Goal: Information Seeking & Learning: Understand process/instructions

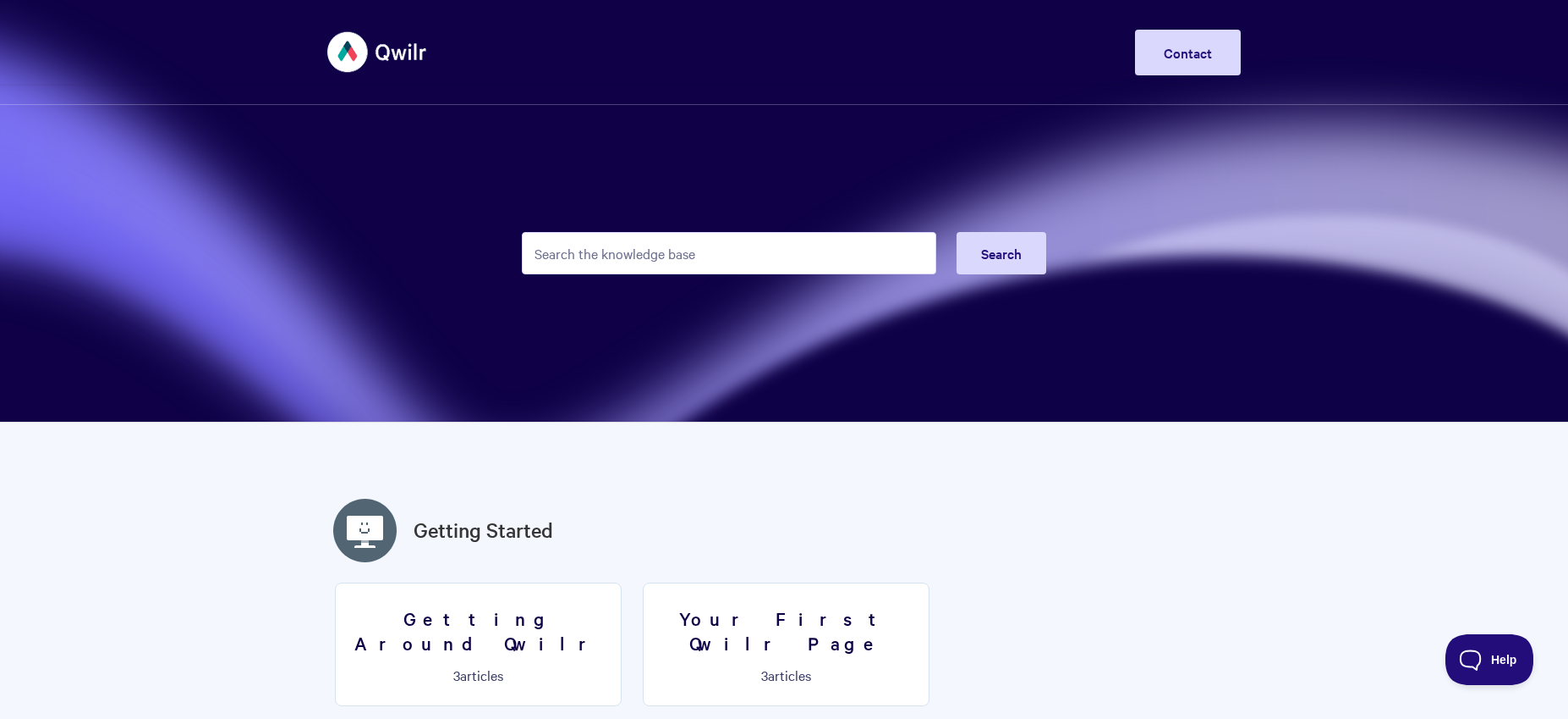
click at [819, 262] on input "Search the knowledge base" at bounding box center [729, 253] width 415 height 42
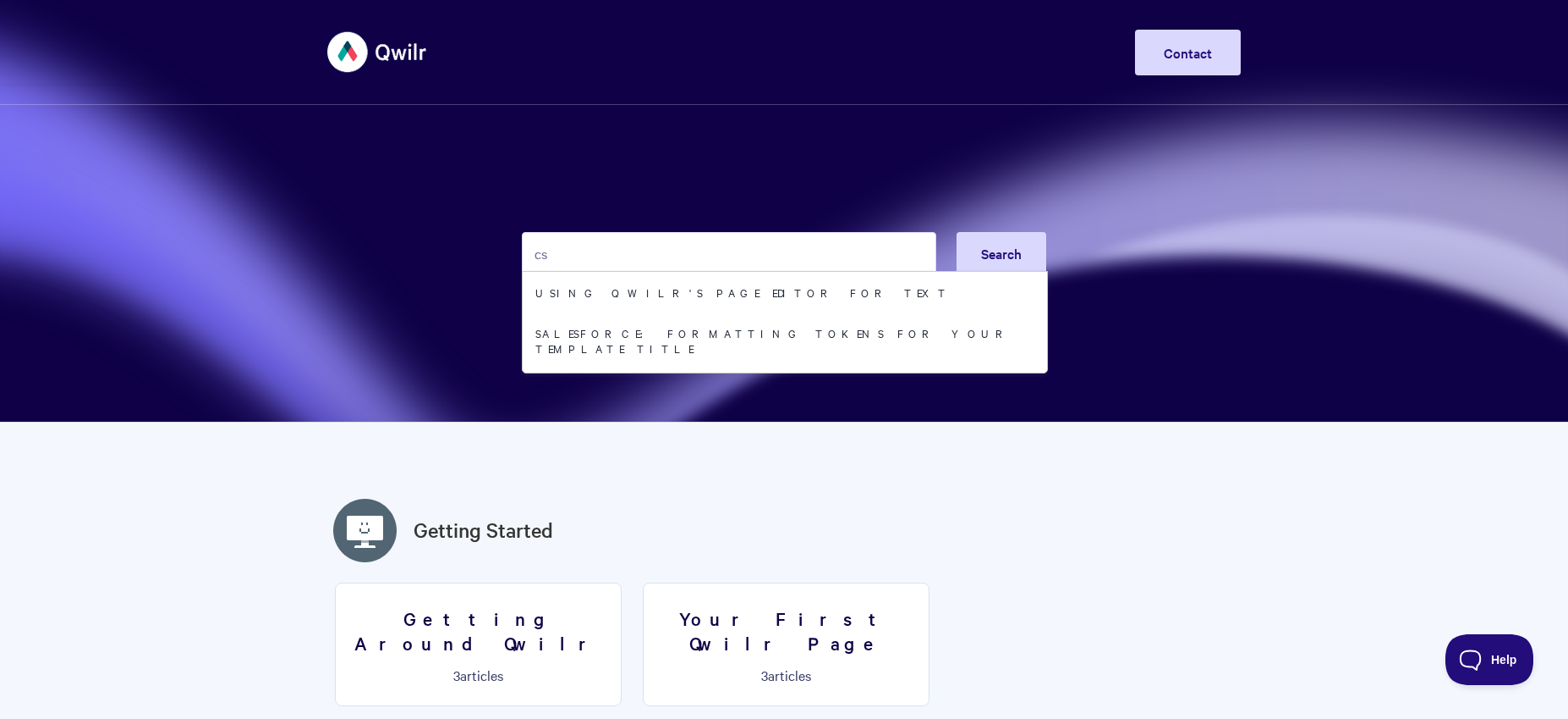
type input "csv"
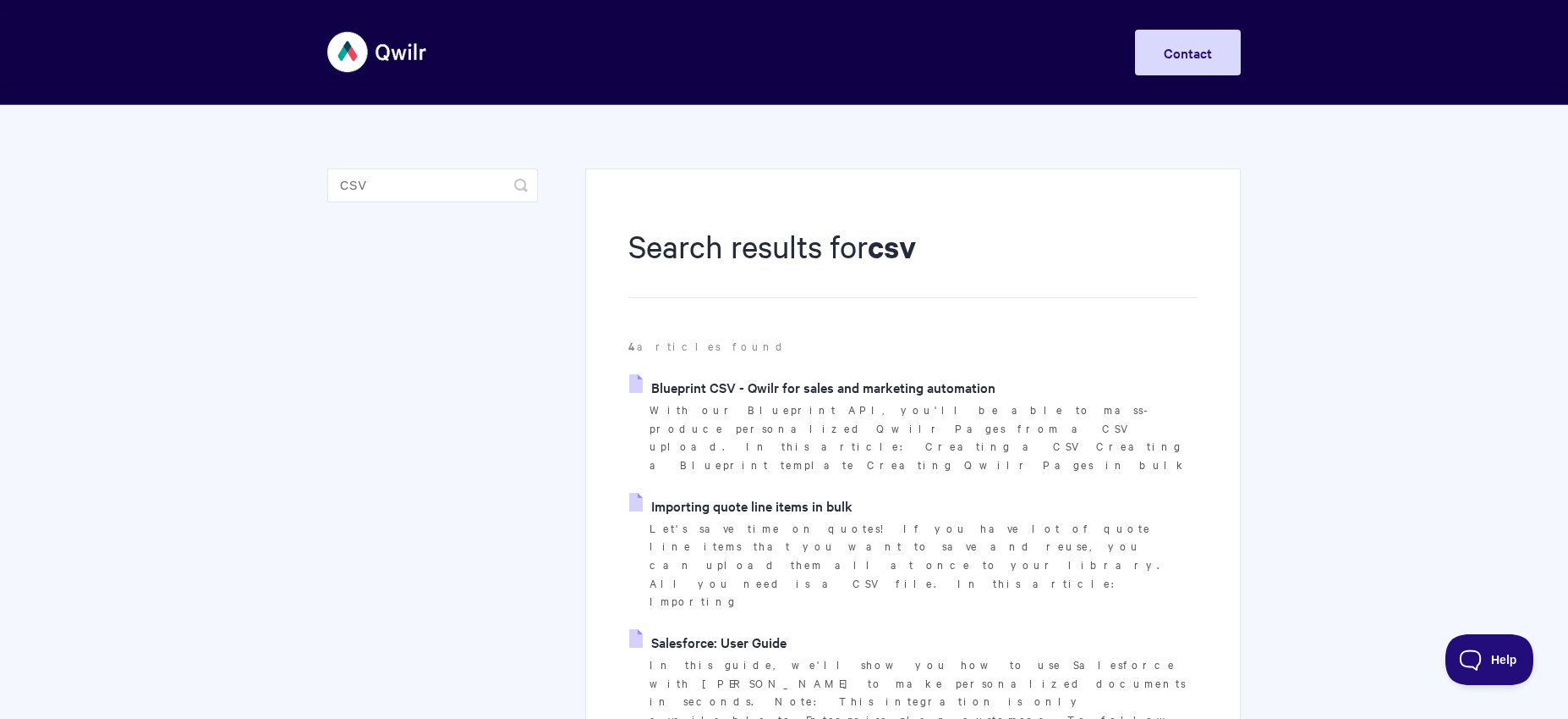
click at [847, 382] on link "Blueprint CSV - Qwilr for sales and marketing automation" at bounding box center [812, 386] width 366 height 26
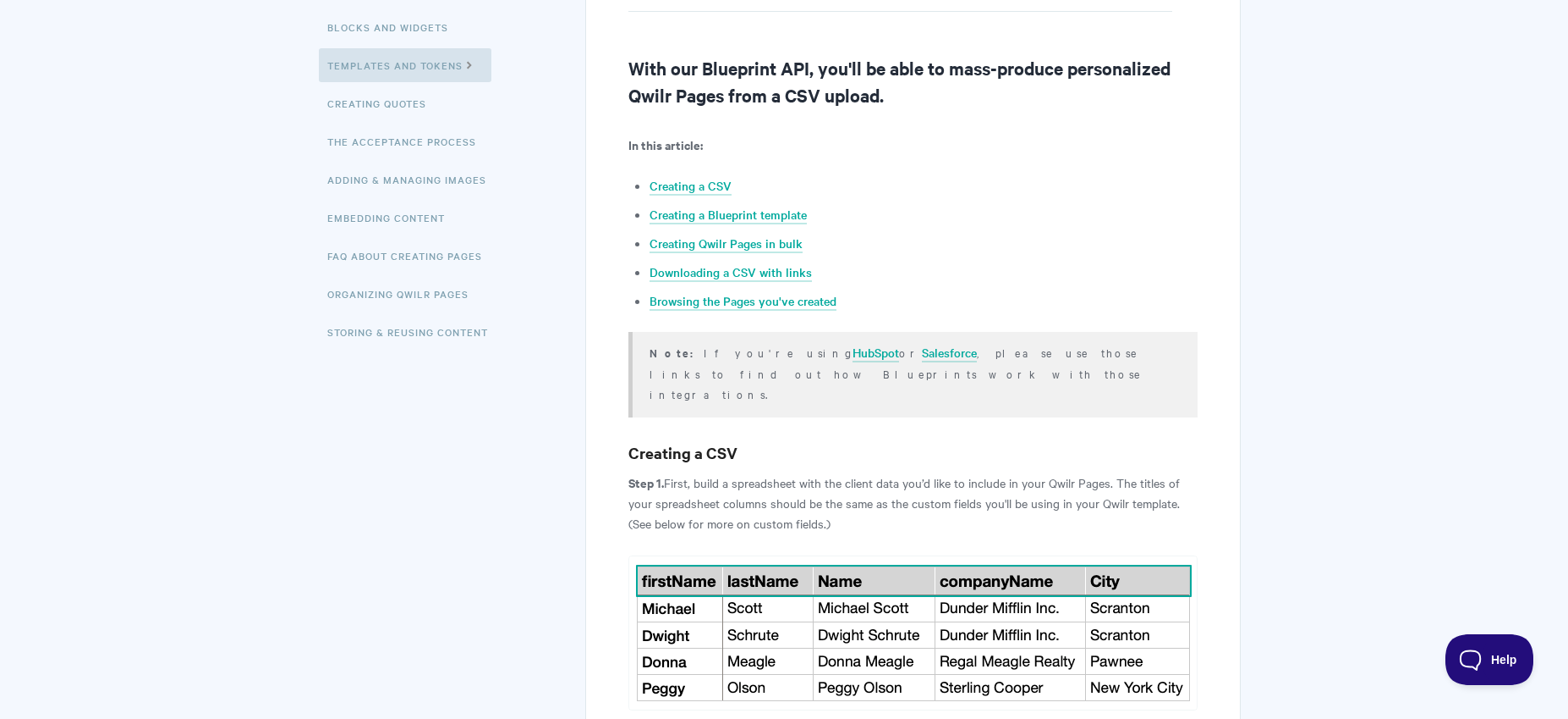
scroll to position [337, 0]
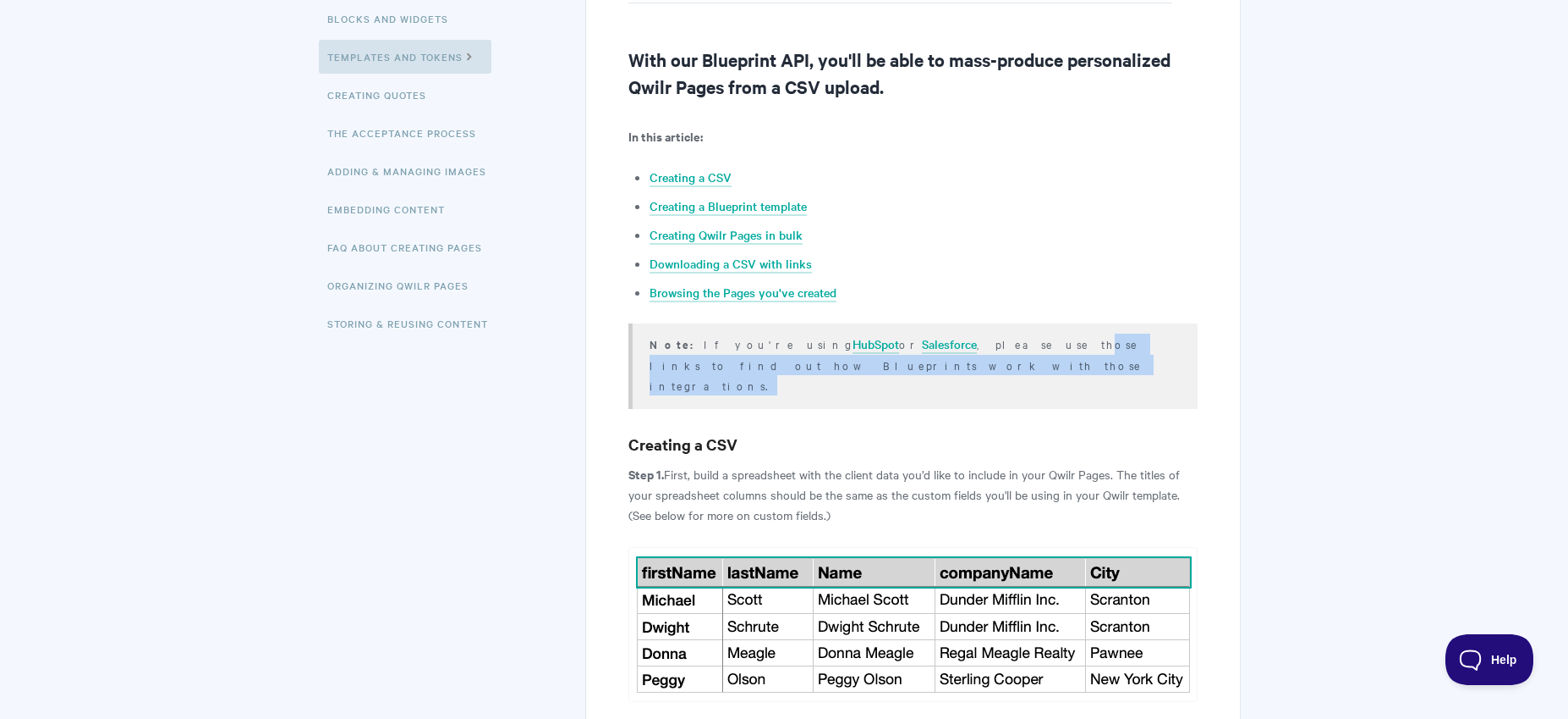
drag, startPoint x: 926, startPoint y: 343, endPoint x: 1116, endPoint y: 365, distance: 191.3
click at [1116, 365] on p "Note: If you're using HubSpot or Salesforce , please use those links to find ou…" at bounding box center [913, 364] width 527 height 62
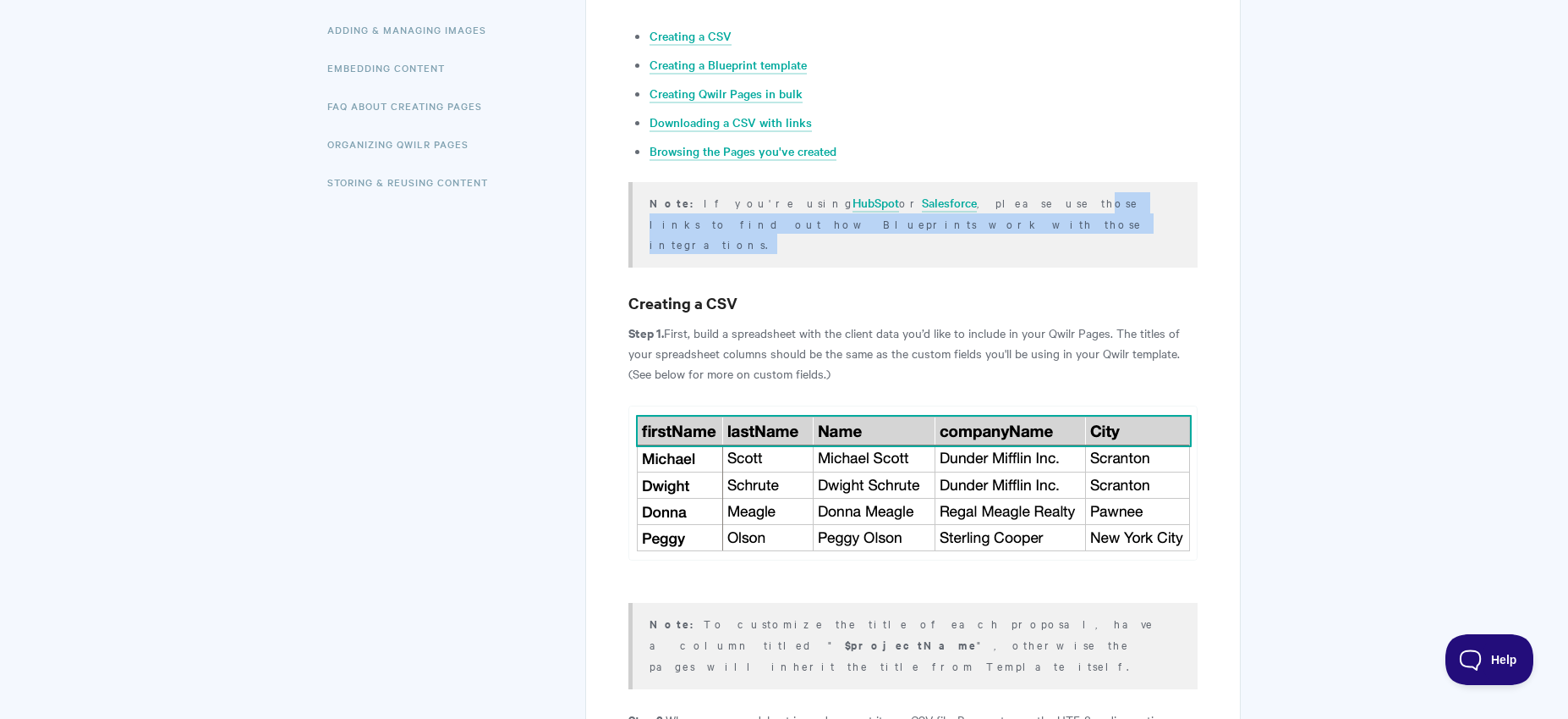
scroll to position [479, 0]
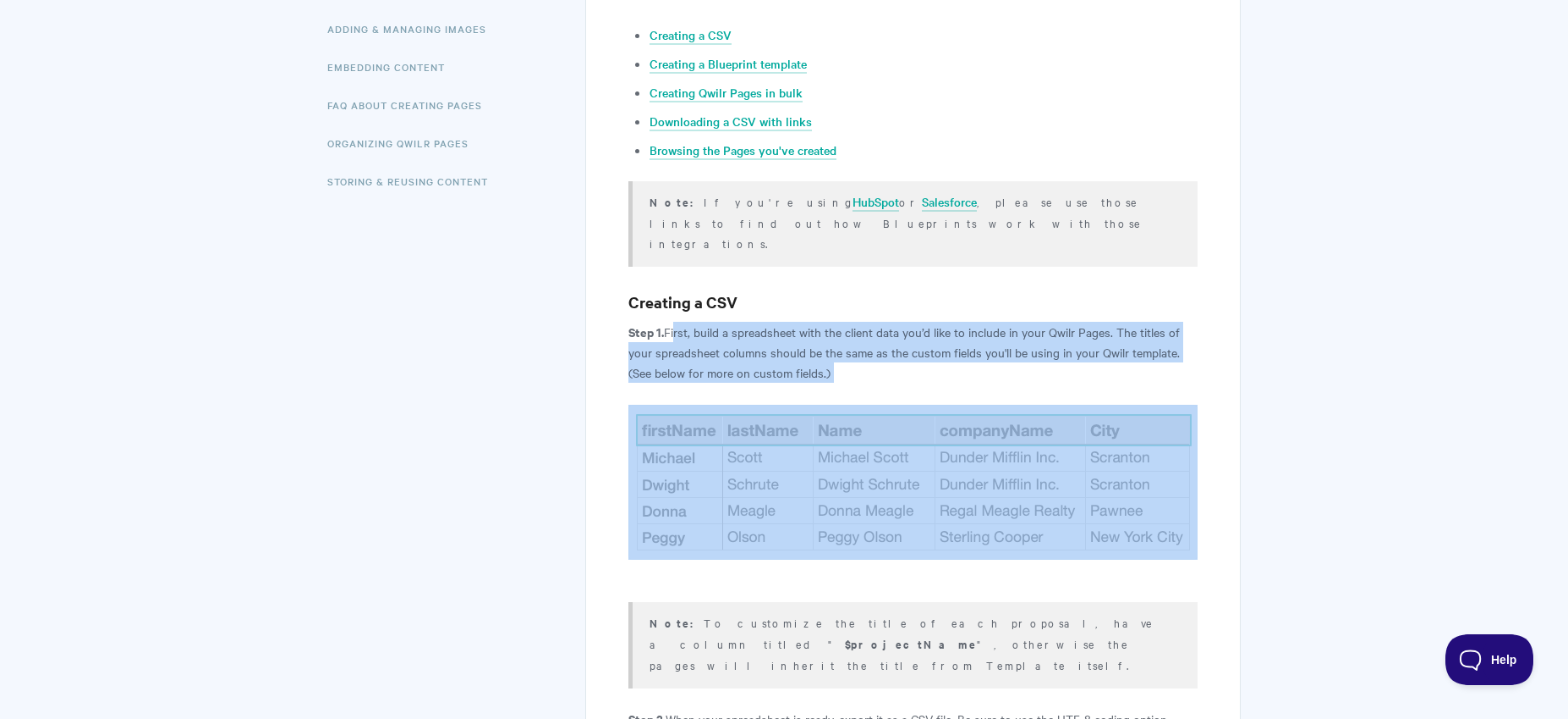
drag, startPoint x: 735, startPoint y: 314, endPoint x: 1201, endPoint y: 366, distance: 468.9
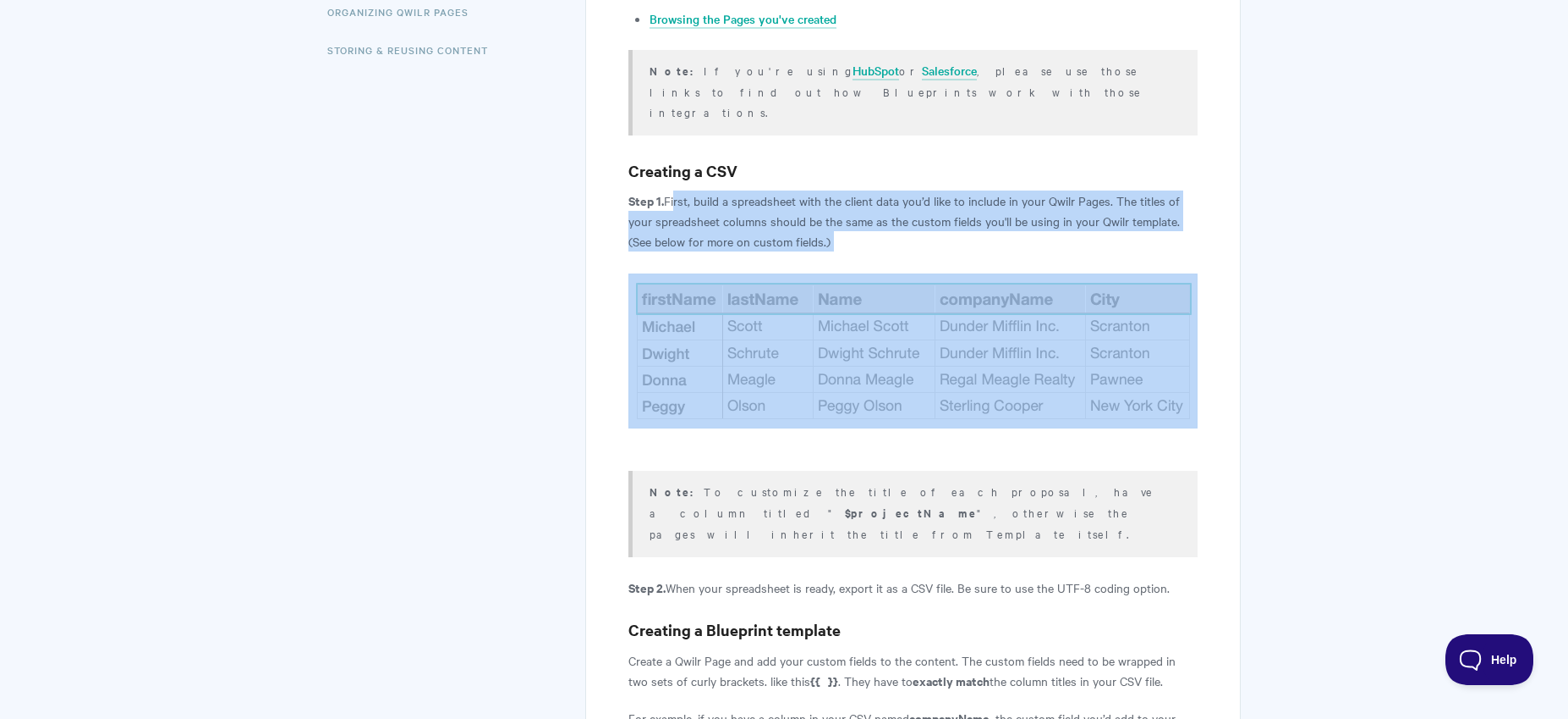
scroll to position [672, 0]
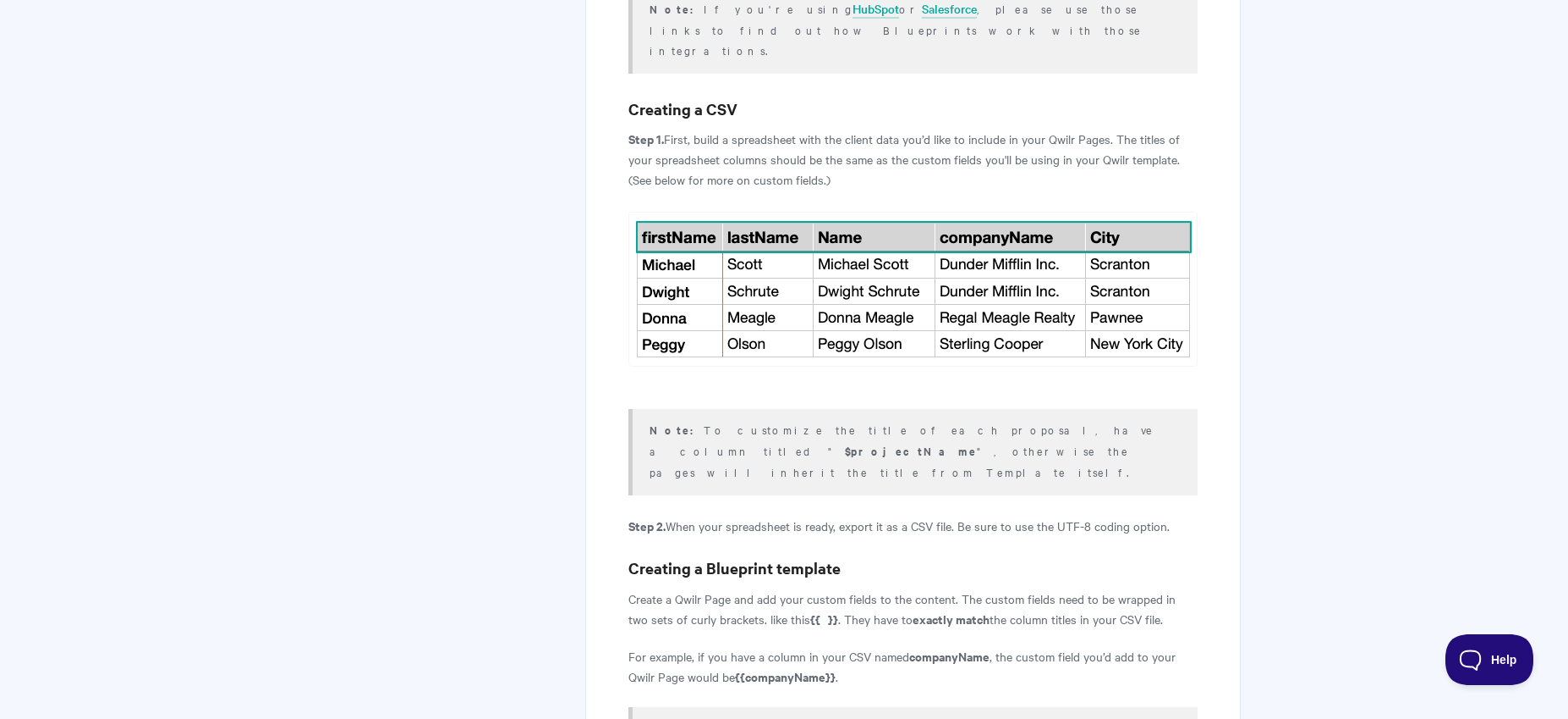
drag, startPoint x: 823, startPoint y: 414, endPoint x: 909, endPoint y: 409, distance: 86.1
click at [909, 419] on p "Note: To customize the title of each proposal, have a column titled " $projectN…" at bounding box center [913, 450] width 527 height 63
drag, startPoint x: 910, startPoint y: 409, endPoint x: 999, endPoint y: 403, distance: 89.2
click at [999, 419] on p "Note: To customize the title of each proposal, have a column titled " $projectN…" at bounding box center [913, 450] width 527 height 63
click at [977, 443] on b "$projectName" at bounding box center [911, 450] width 132 height 16
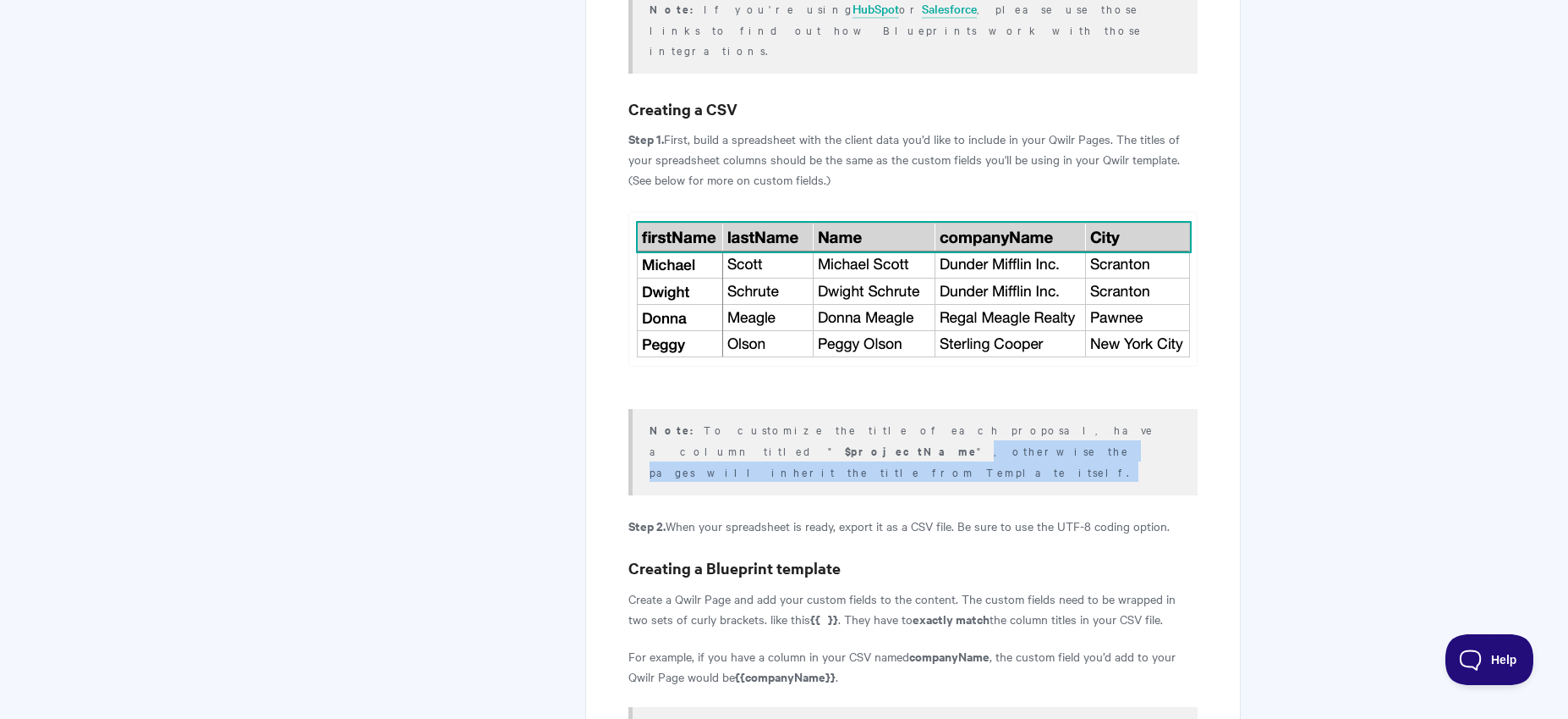
drag, startPoint x: 1029, startPoint y: 404, endPoint x: 948, endPoint y: 441, distance: 89.1
click at [948, 441] on div "Note: To customize the title of each proposal, have a column titled " $projectN…" at bounding box center [913, 452] width 569 height 86
click at [858, 432] on p "Note: To customize the title of each proposal, have a column titled " $projectN…" at bounding box center [913, 450] width 527 height 63
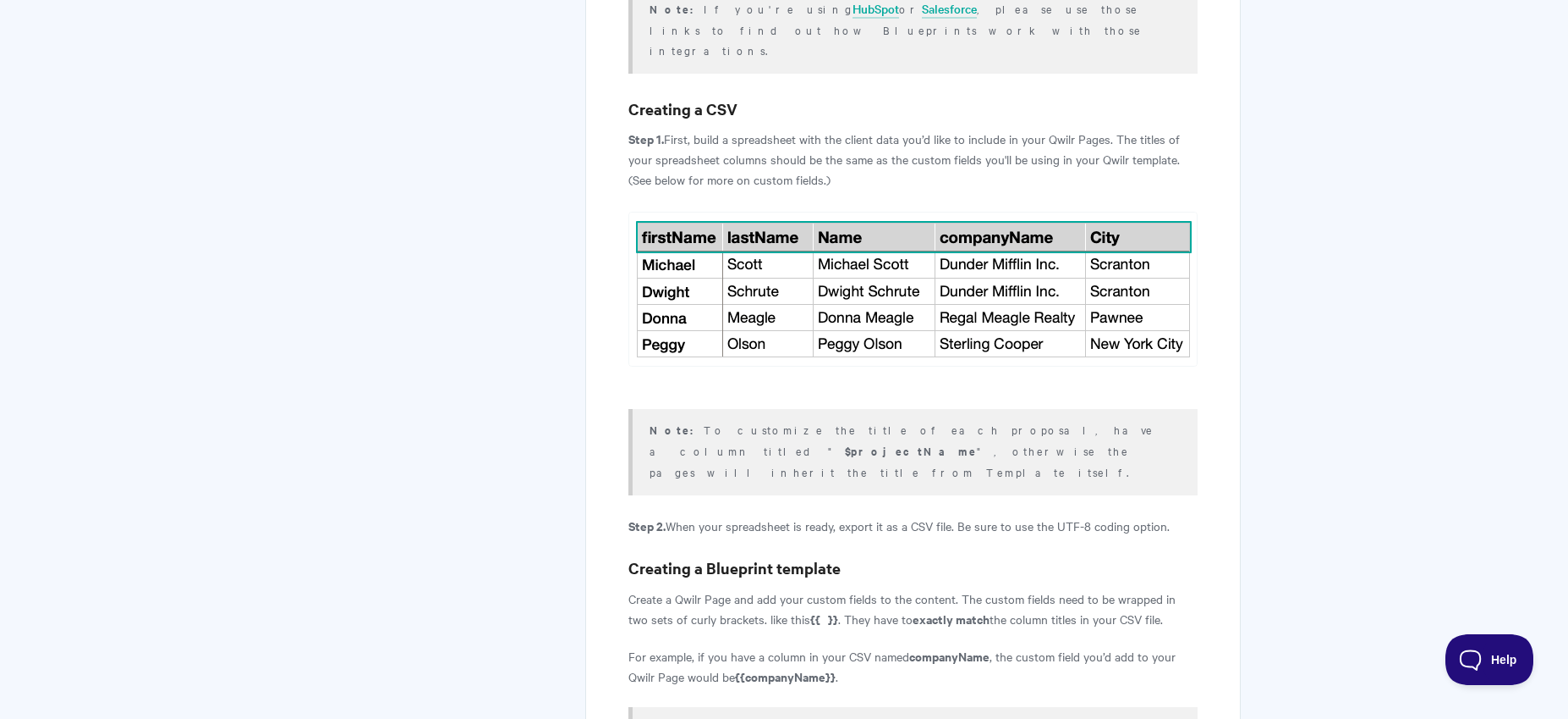
drag, startPoint x: 752, startPoint y: 490, endPoint x: 1199, endPoint y: 483, distance: 447.1
drag, startPoint x: 1162, startPoint y: 482, endPoint x: 872, endPoint y: 492, distance: 290.2
click at [872, 515] on p "Step 2. When your spreadsheet is ready, export it as a CSV file. Be sure to use…" at bounding box center [913, 525] width 569 height 20
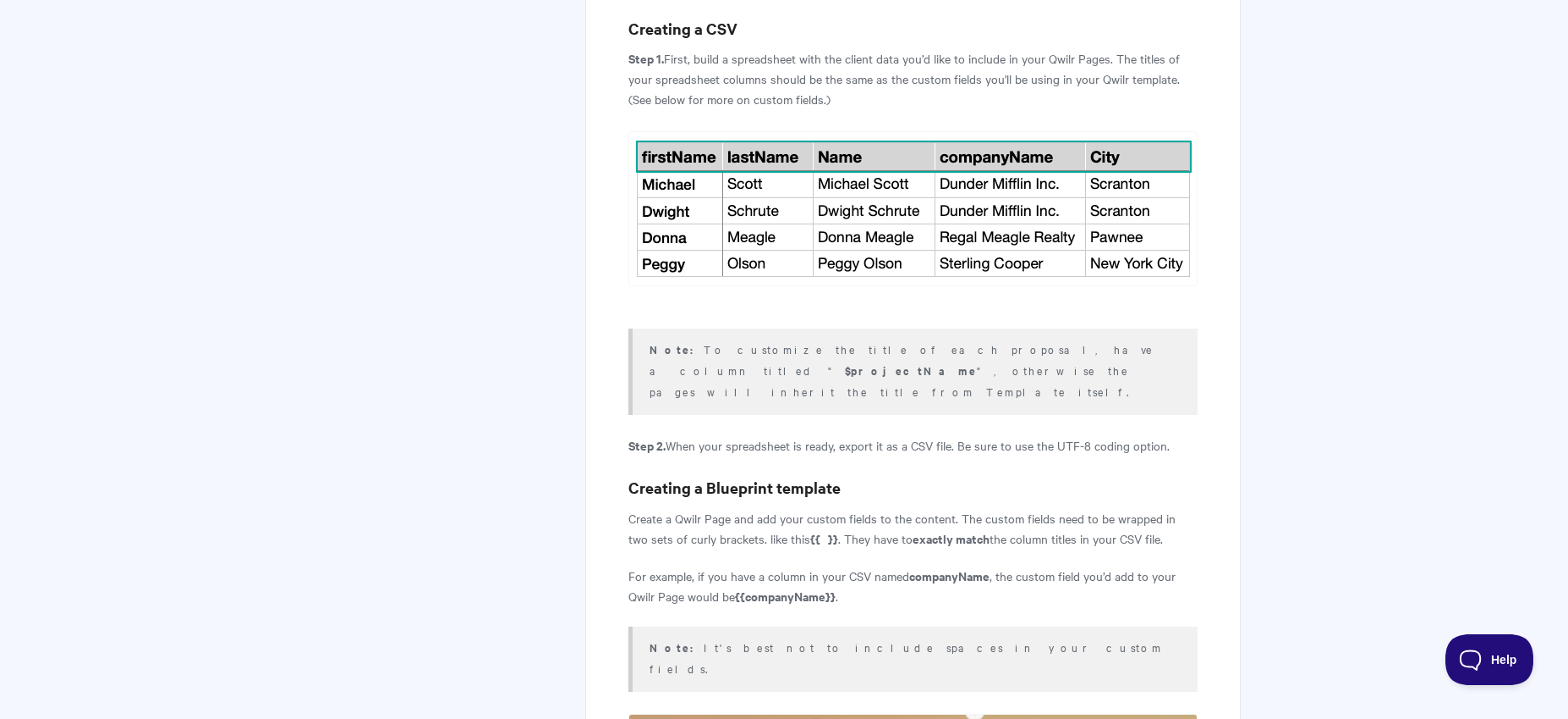
scroll to position [772, 0]
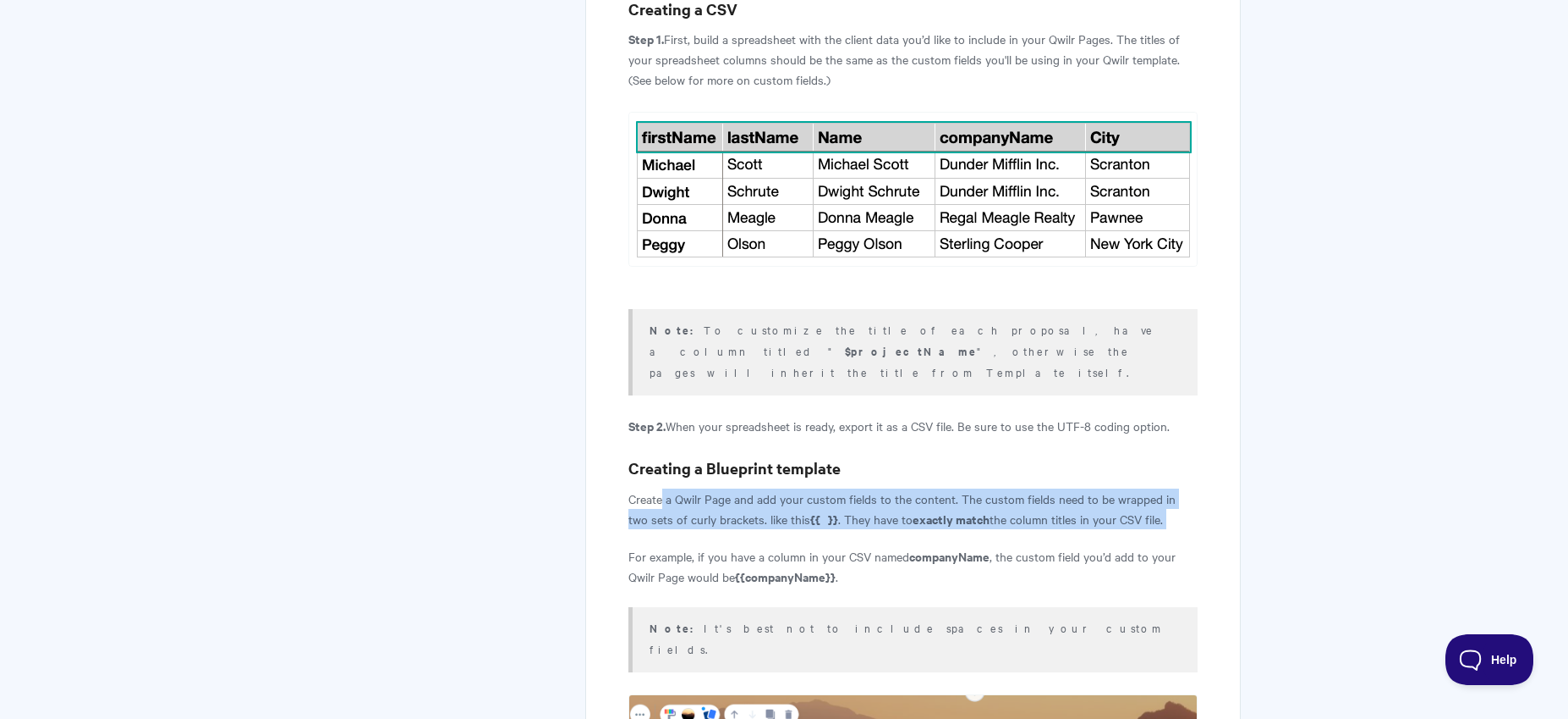
drag, startPoint x: 661, startPoint y: 454, endPoint x: 1154, endPoint y: 490, distance: 494.3
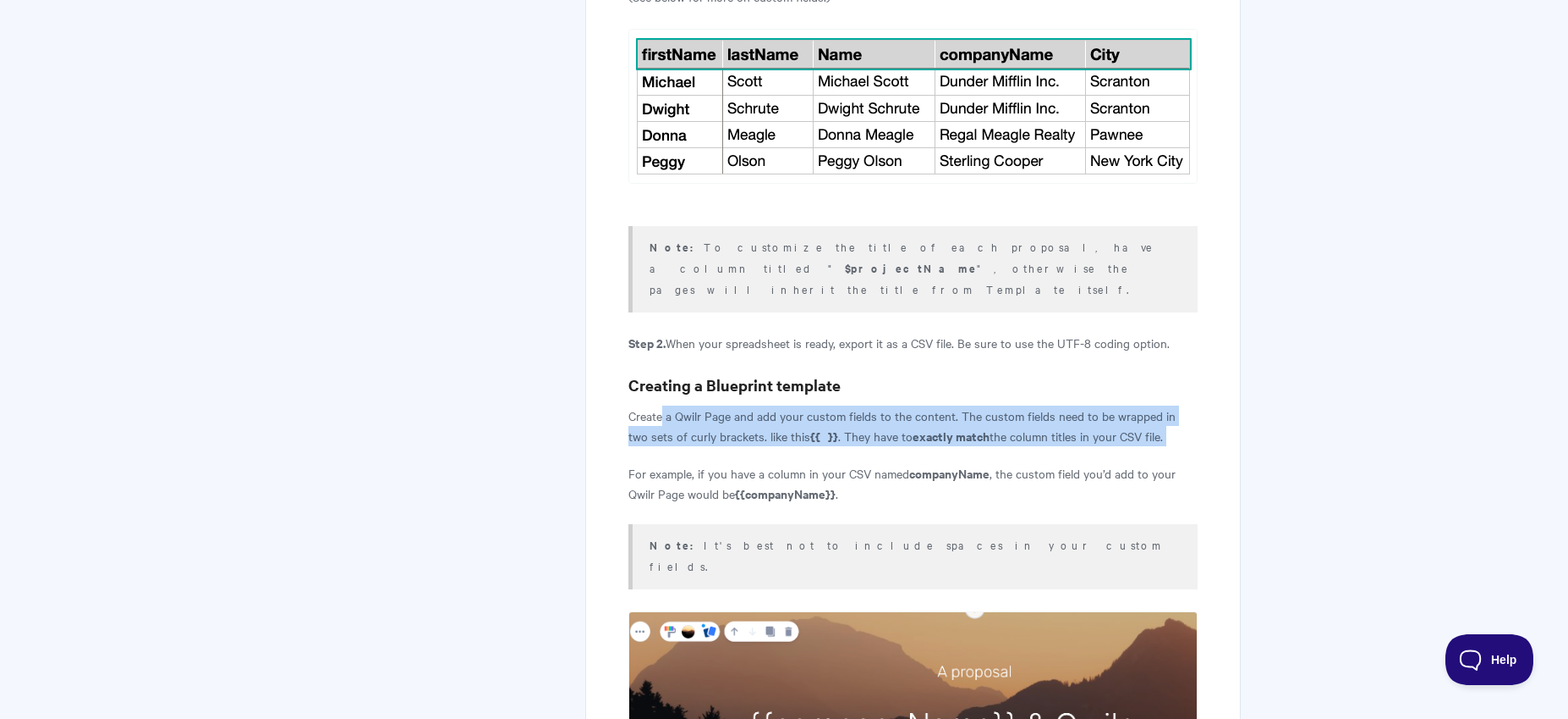
scroll to position [882, 0]
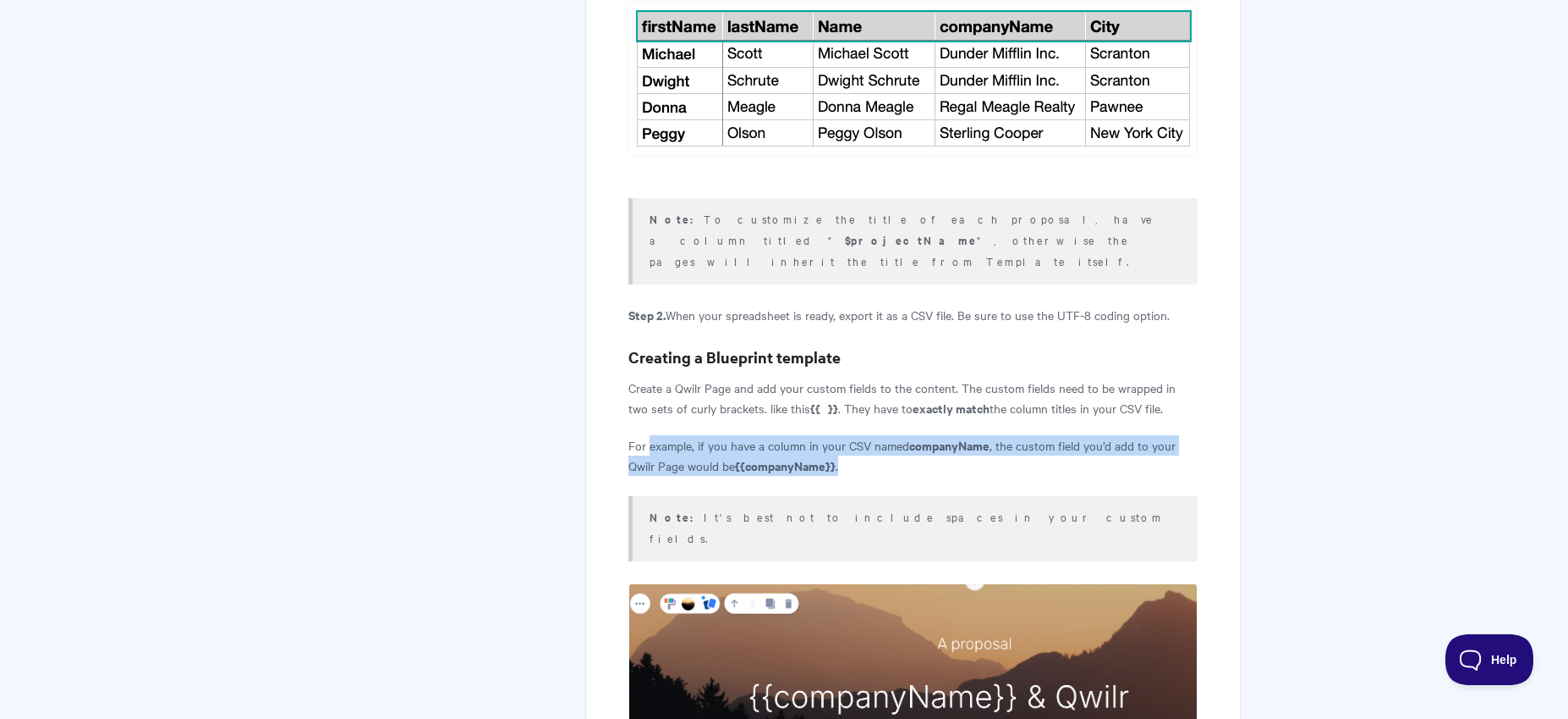
drag, startPoint x: 652, startPoint y: 403, endPoint x: 869, endPoint y: 421, distance: 217.7
click at [869, 435] on p "For example, if you have a column in your CSV named companyName , the custom fi…" at bounding box center [913, 455] width 569 height 40
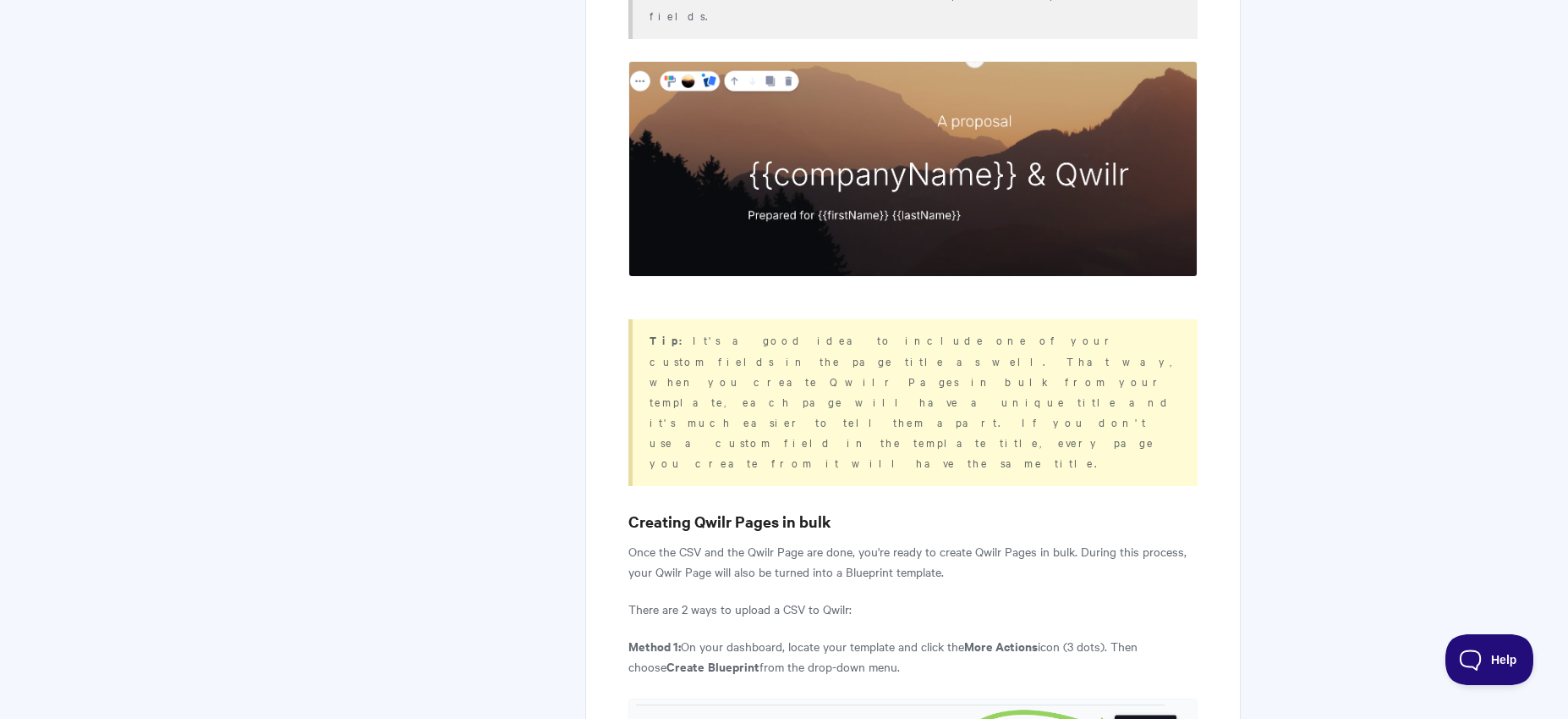
scroll to position [1599, 0]
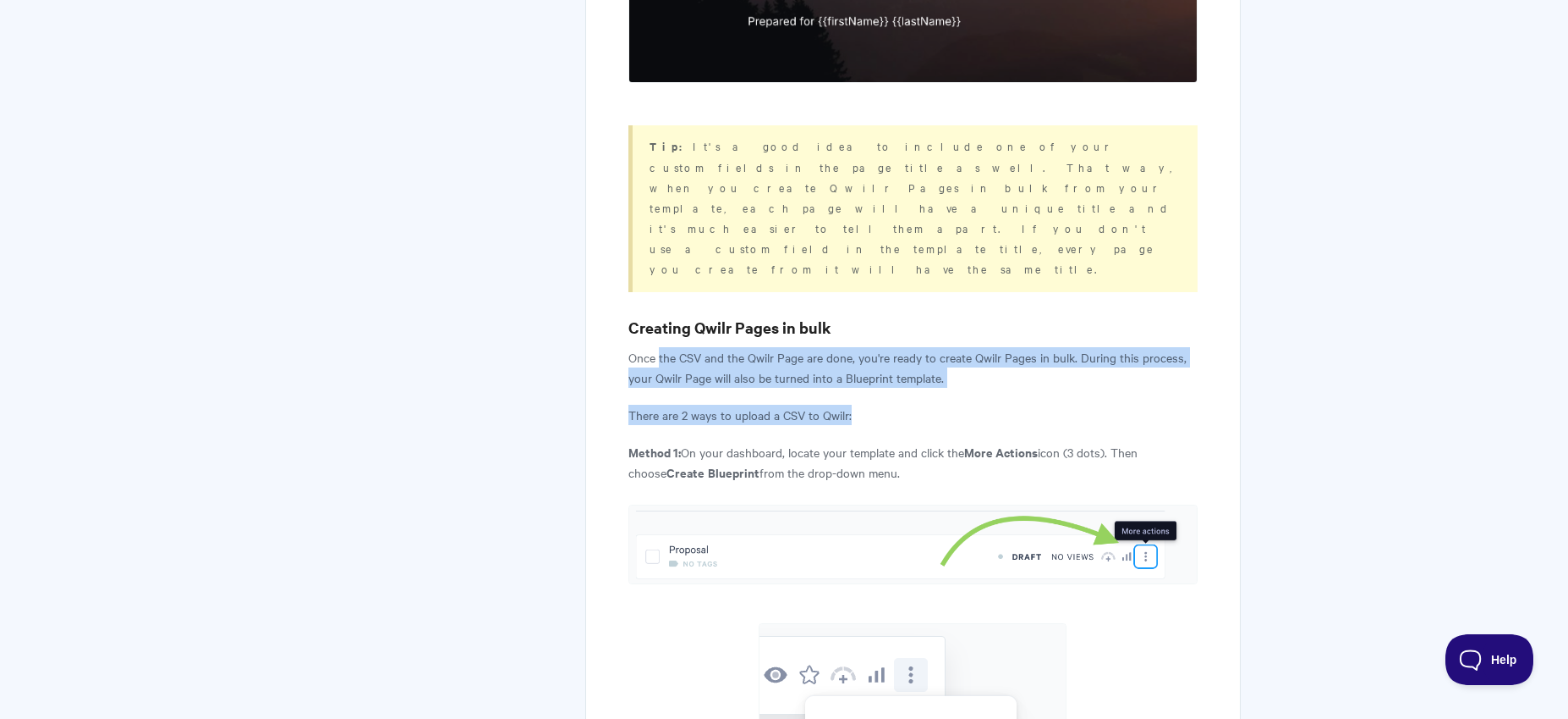
drag, startPoint x: 662, startPoint y: 209, endPoint x: 867, endPoint y: 275, distance: 215.4
drag, startPoint x: 694, startPoint y: 305, endPoint x: 924, endPoint y: 335, distance: 231.9
click at [924, 442] on p "Method 1: On your dashboard, locate your template and click the More Actions ic…" at bounding box center [913, 462] width 569 height 40
click at [898, 442] on p "Method 1: On your dashboard, locate your template and click the More Actions ic…" at bounding box center [913, 462] width 569 height 40
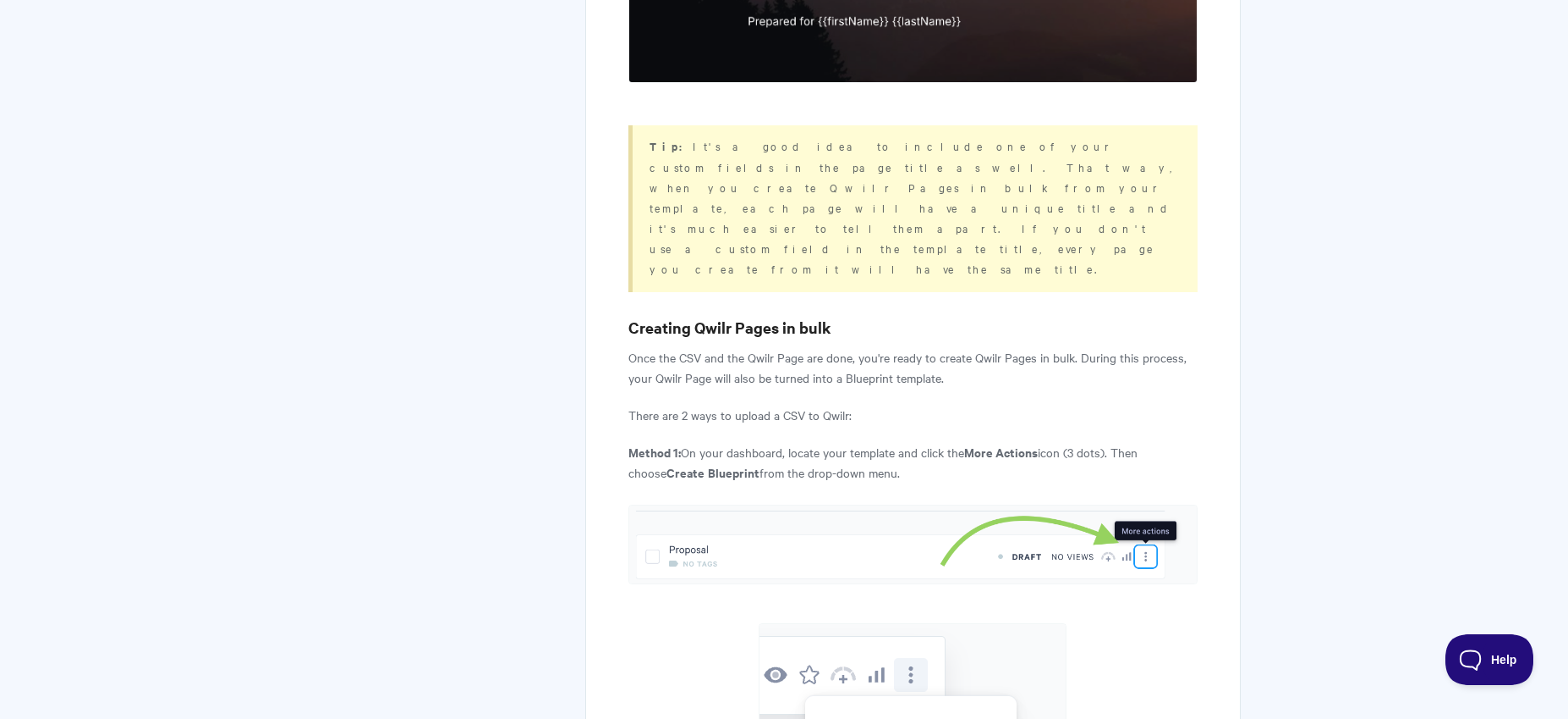
drag, startPoint x: 1187, startPoint y: 282, endPoint x: 1184, endPoint y: 320, distance: 38.1
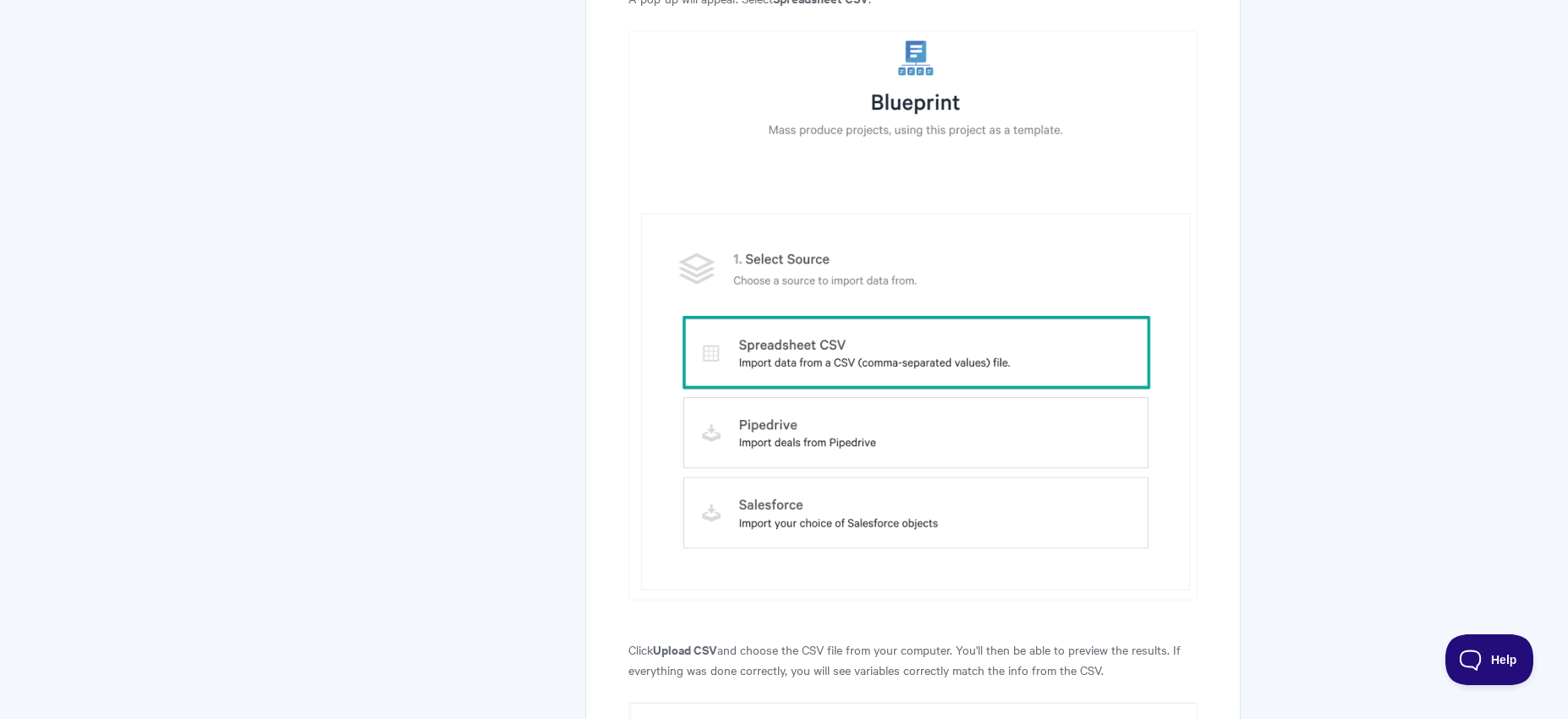
scroll to position [3436, 0]
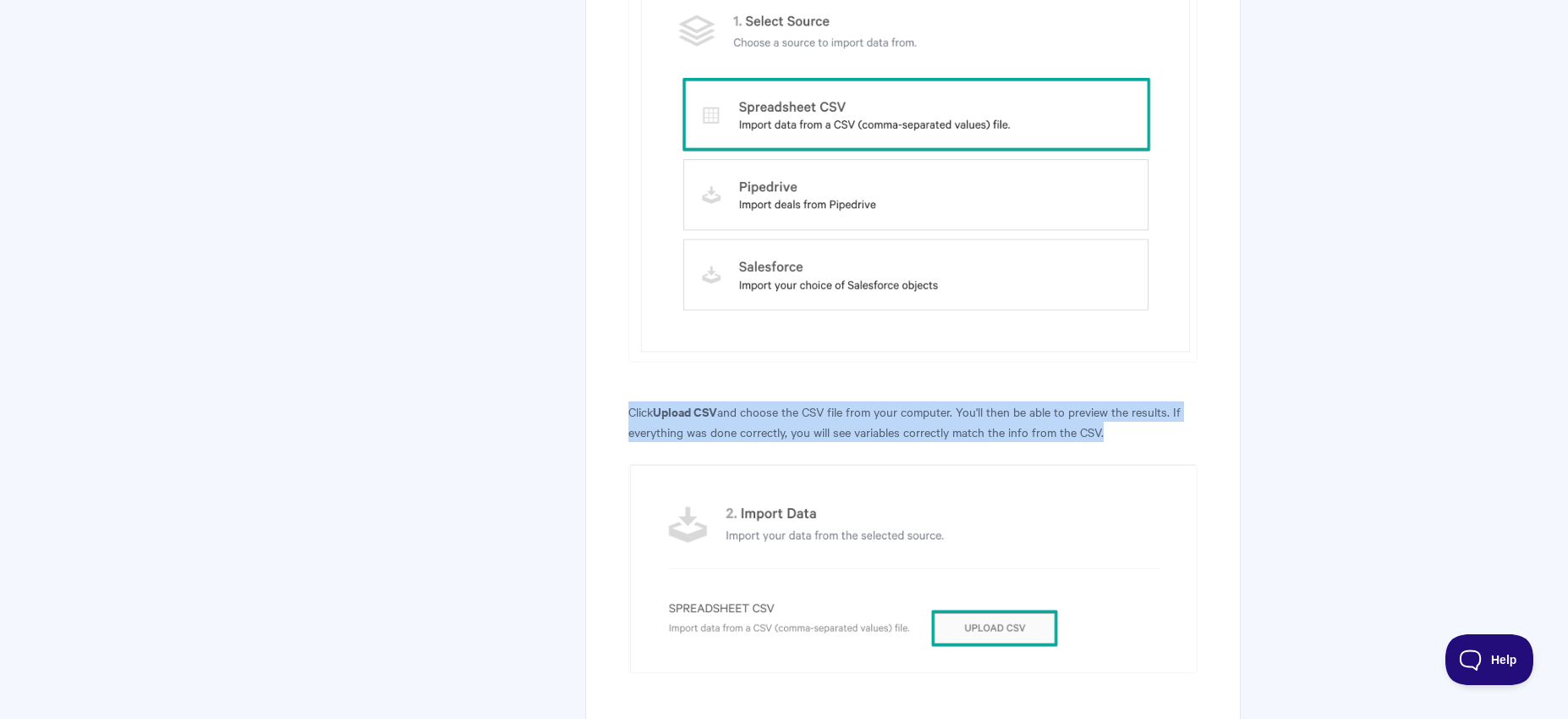
drag, startPoint x: 631, startPoint y: 267, endPoint x: 1169, endPoint y: 277, distance: 538.1
click at [1169, 402] on p "Click Upload CSV and choose the CSV file from your computer. You'll then be abl…" at bounding box center [913, 422] width 569 height 40
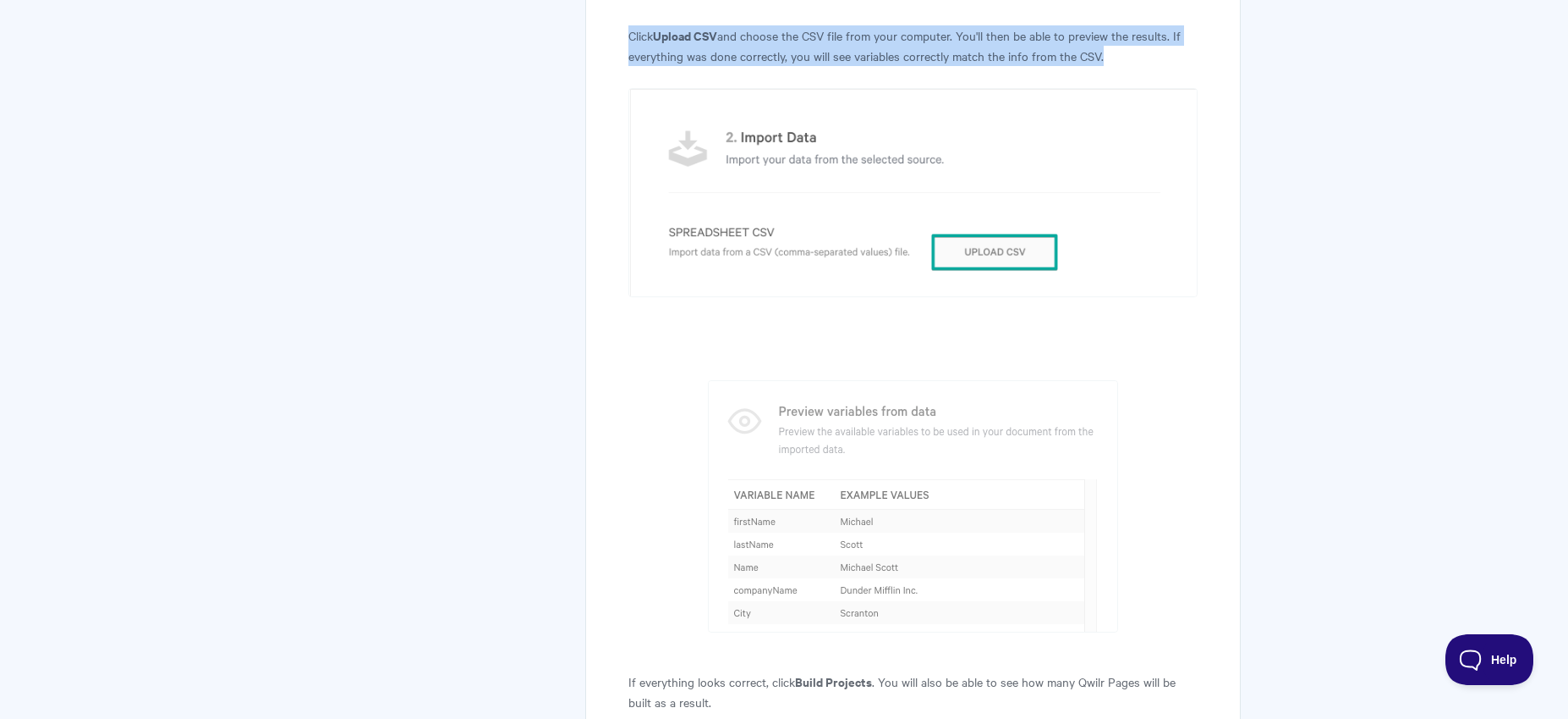
scroll to position [3977, 0]
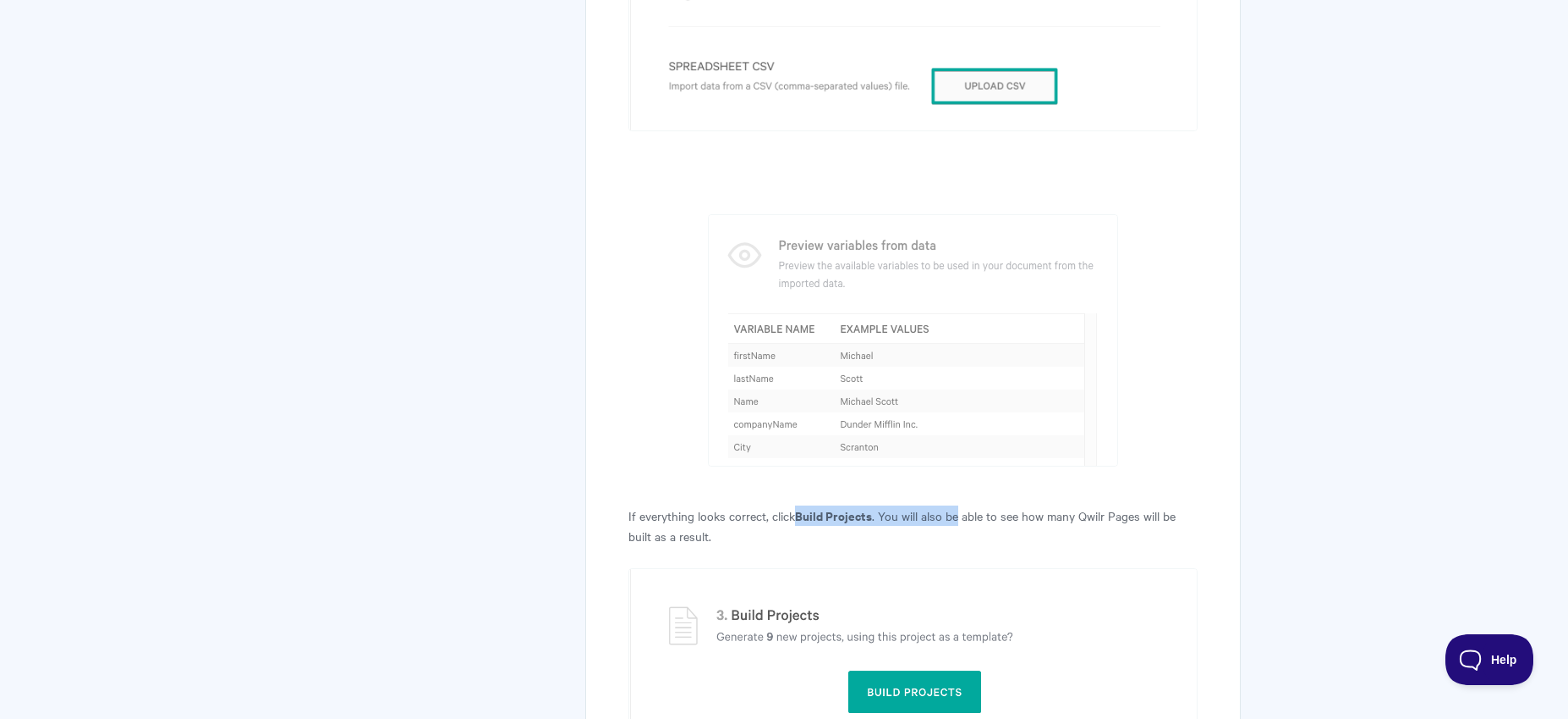
drag, startPoint x: 797, startPoint y: 376, endPoint x: 958, endPoint y: 375, distance: 161.0
click at [957, 506] on p "If everything looks correct, click Build Projects . You will also be able to se…" at bounding box center [913, 526] width 569 height 40
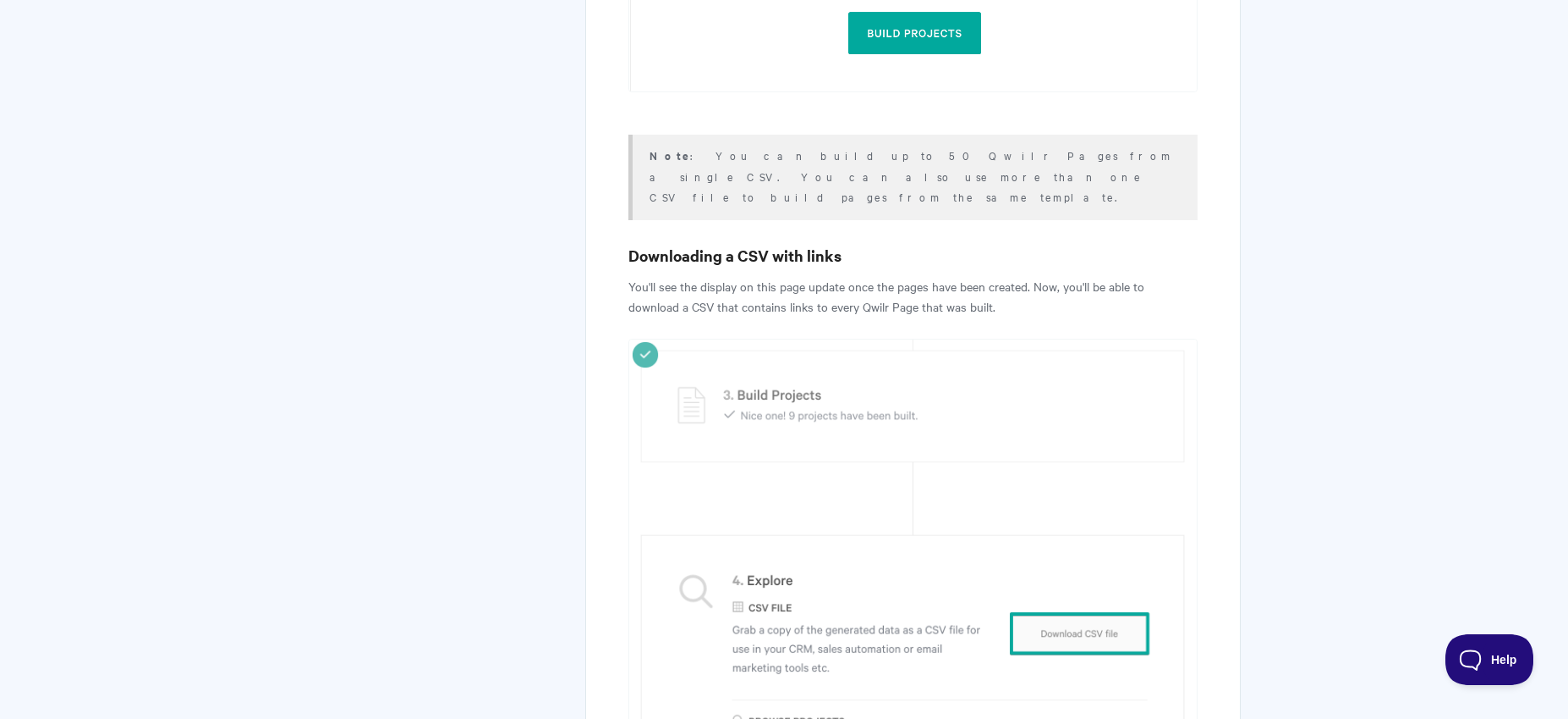
scroll to position [4639, 0]
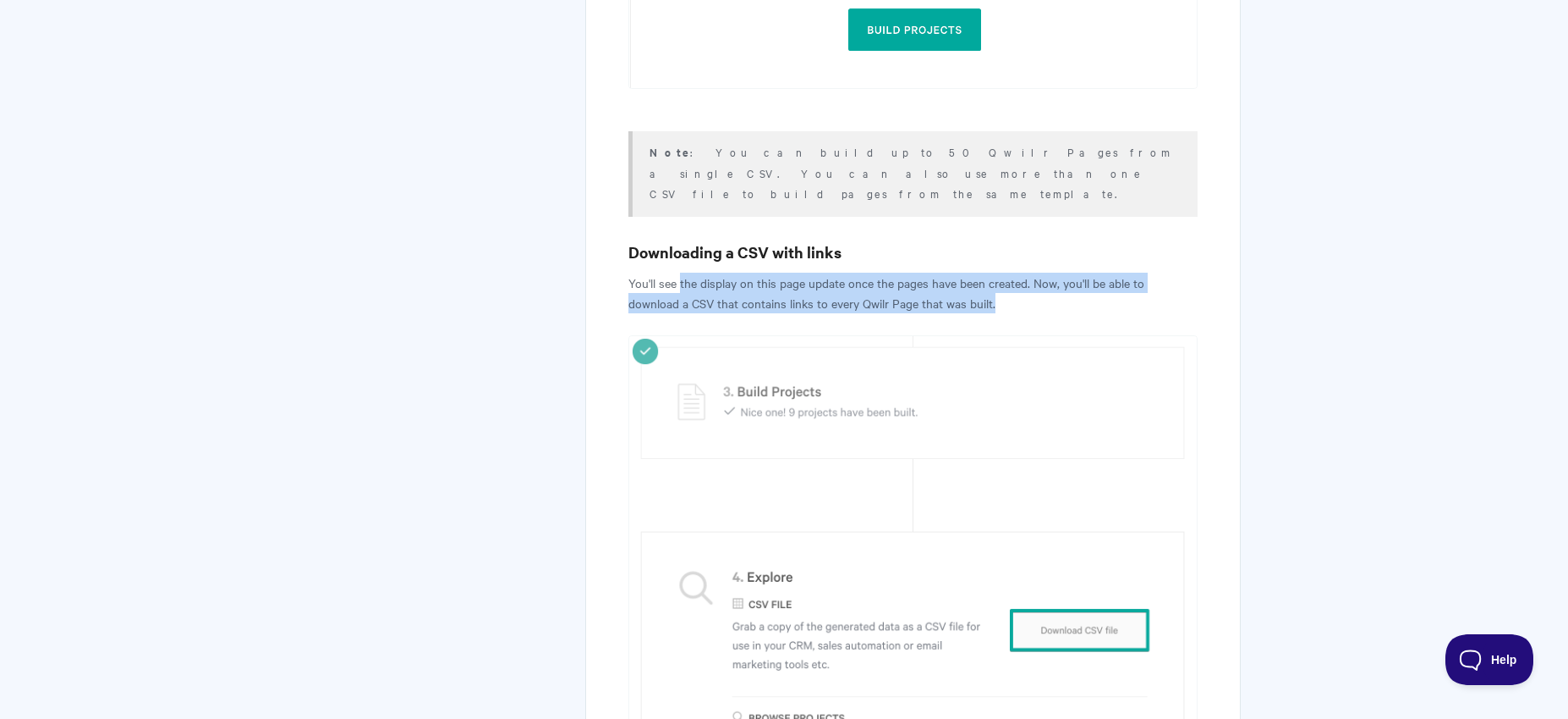
drag, startPoint x: 680, startPoint y: 117, endPoint x: 1008, endPoint y: 126, distance: 328.1
click at [1008, 272] on p "You'll see the display on this page update once the pages have been created. No…" at bounding box center [913, 293] width 569 height 40
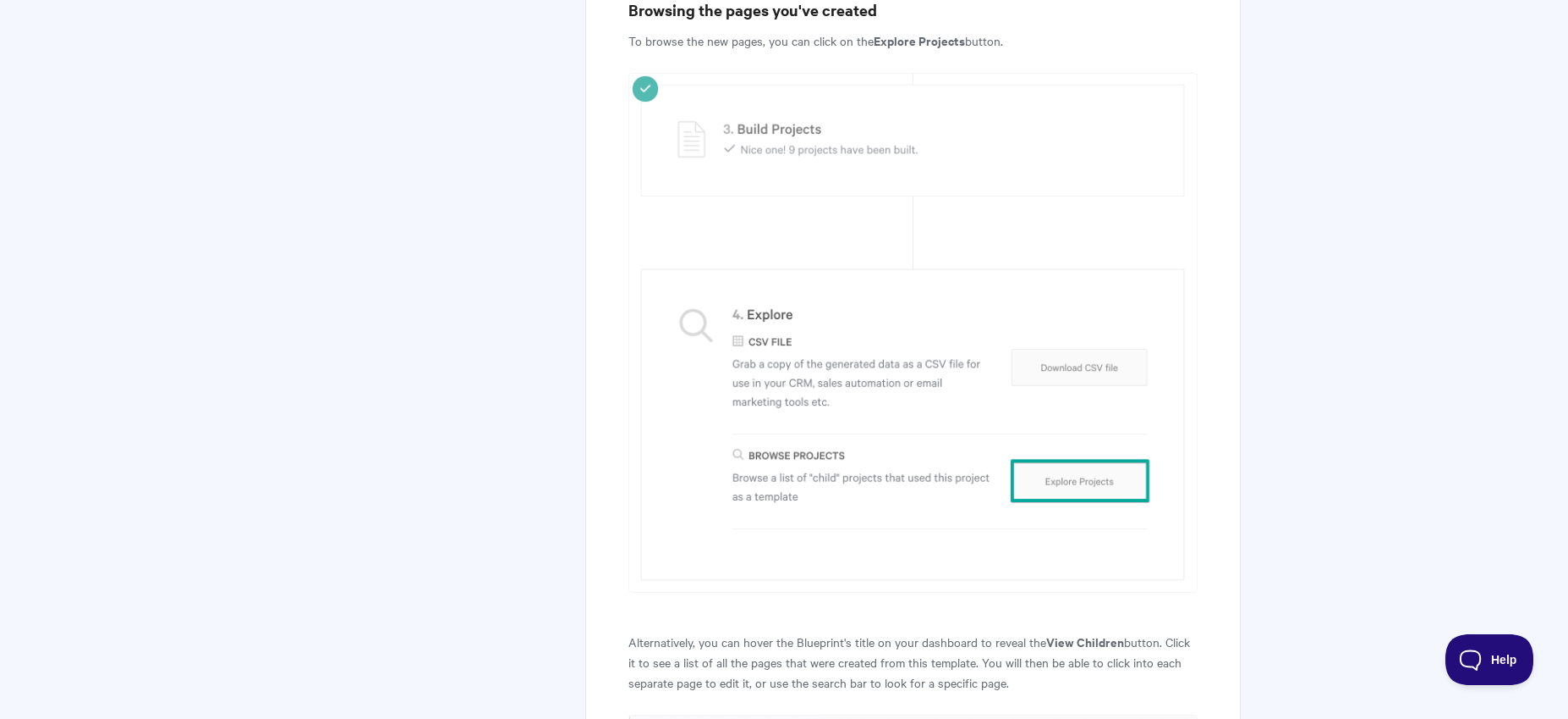
scroll to position [5840, 0]
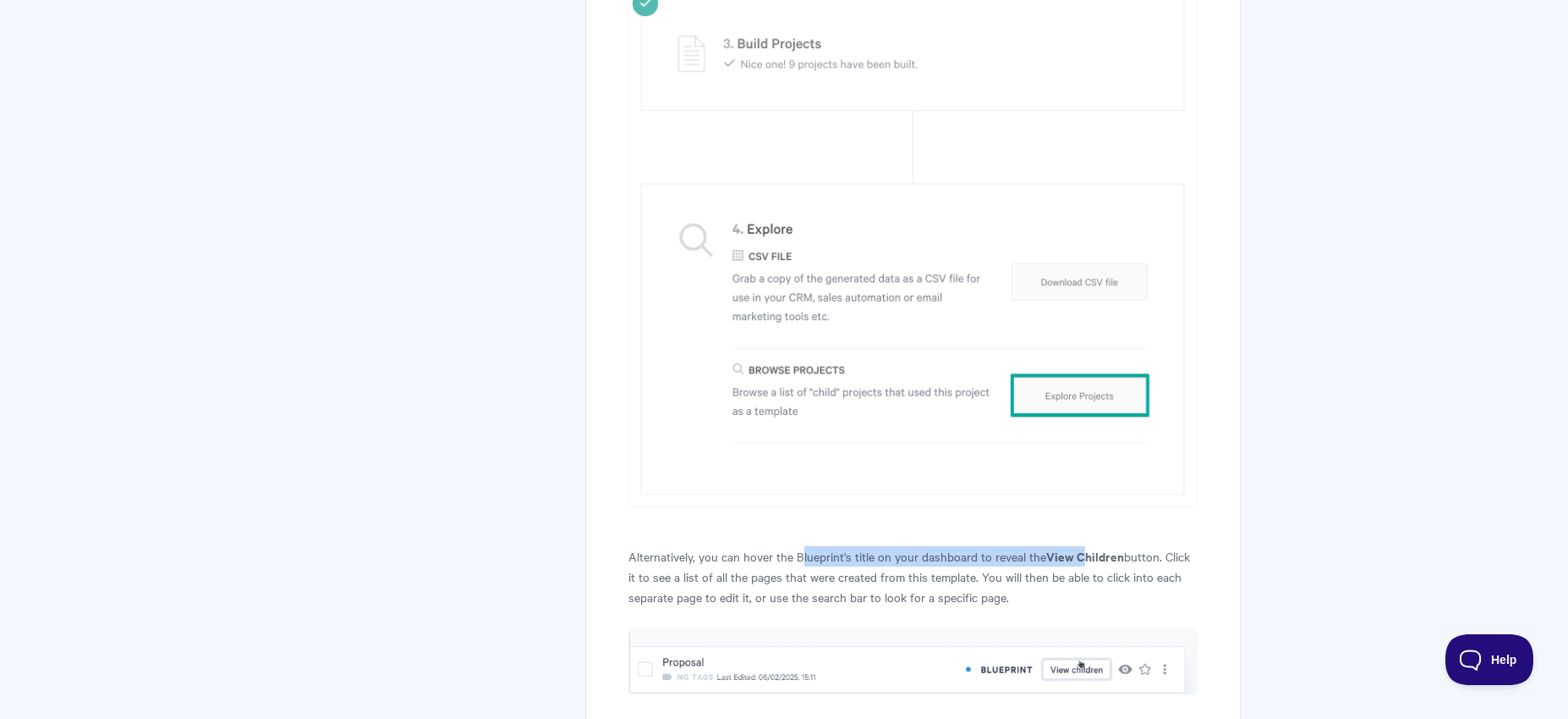
drag, startPoint x: 869, startPoint y: 387, endPoint x: 1083, endPoint y: 387, distance: 214.0
click at [1083, 546] on p "Alternatively, you can hover the Blueprint's title on your dashboard to reveal …" at bounding box center [913, 577] width 569 height 61
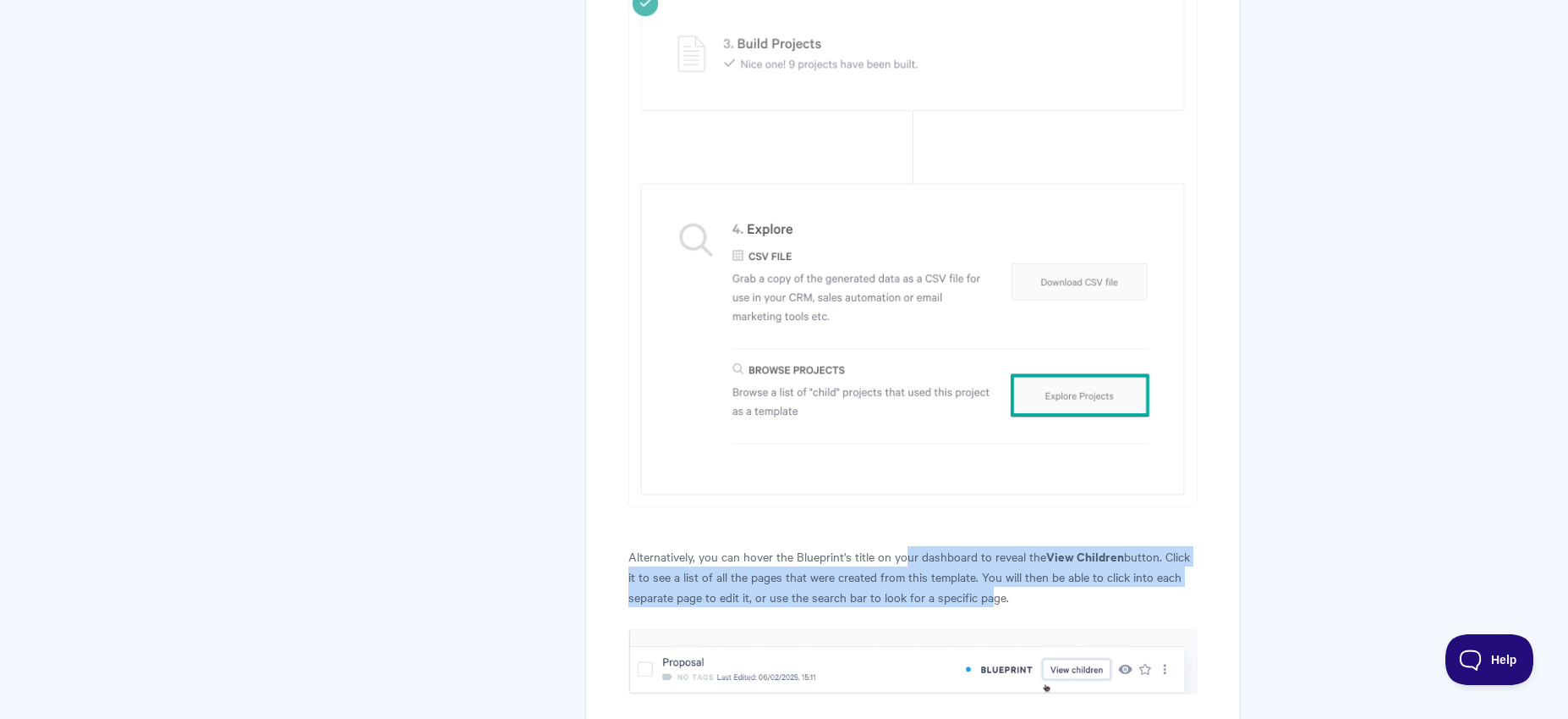
drag, startPoint x: 983, startPoint y: 430, endPoint x: 910, endPoint y: 398, distance: 79.7
click at [910, 546] on p "Alternatively, you can hover the Blueprint's title on your dashboard to reveal …" at bounding box center [913, 577] width 569 height 61
click at [911, 546] on p "Alternatively, you can hover the Blueprint's title on your dashboard to reveal …" at bounding box center [913, 577] width 569 height 61
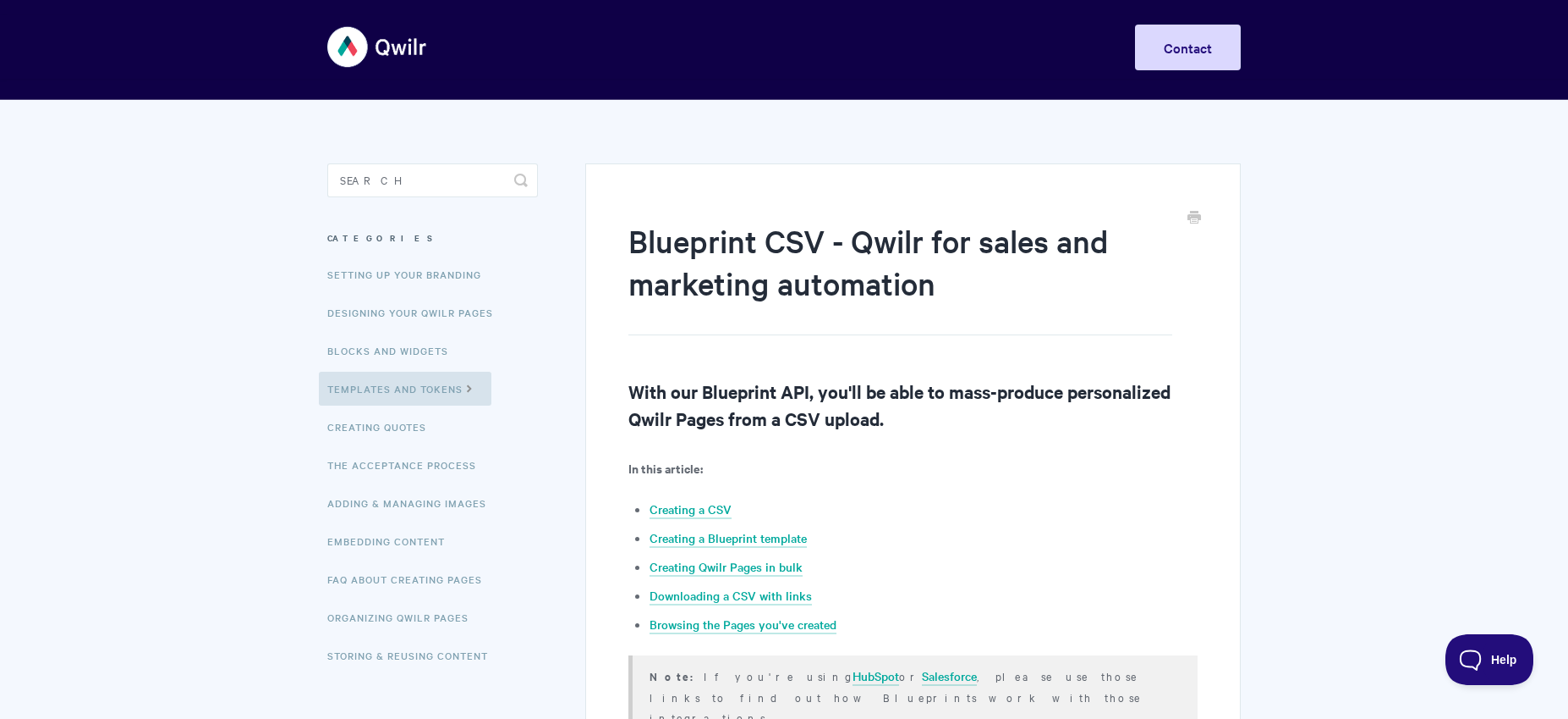
scroll to position [0, 0]
